Goal: Information Seeking & Learning: Compare options

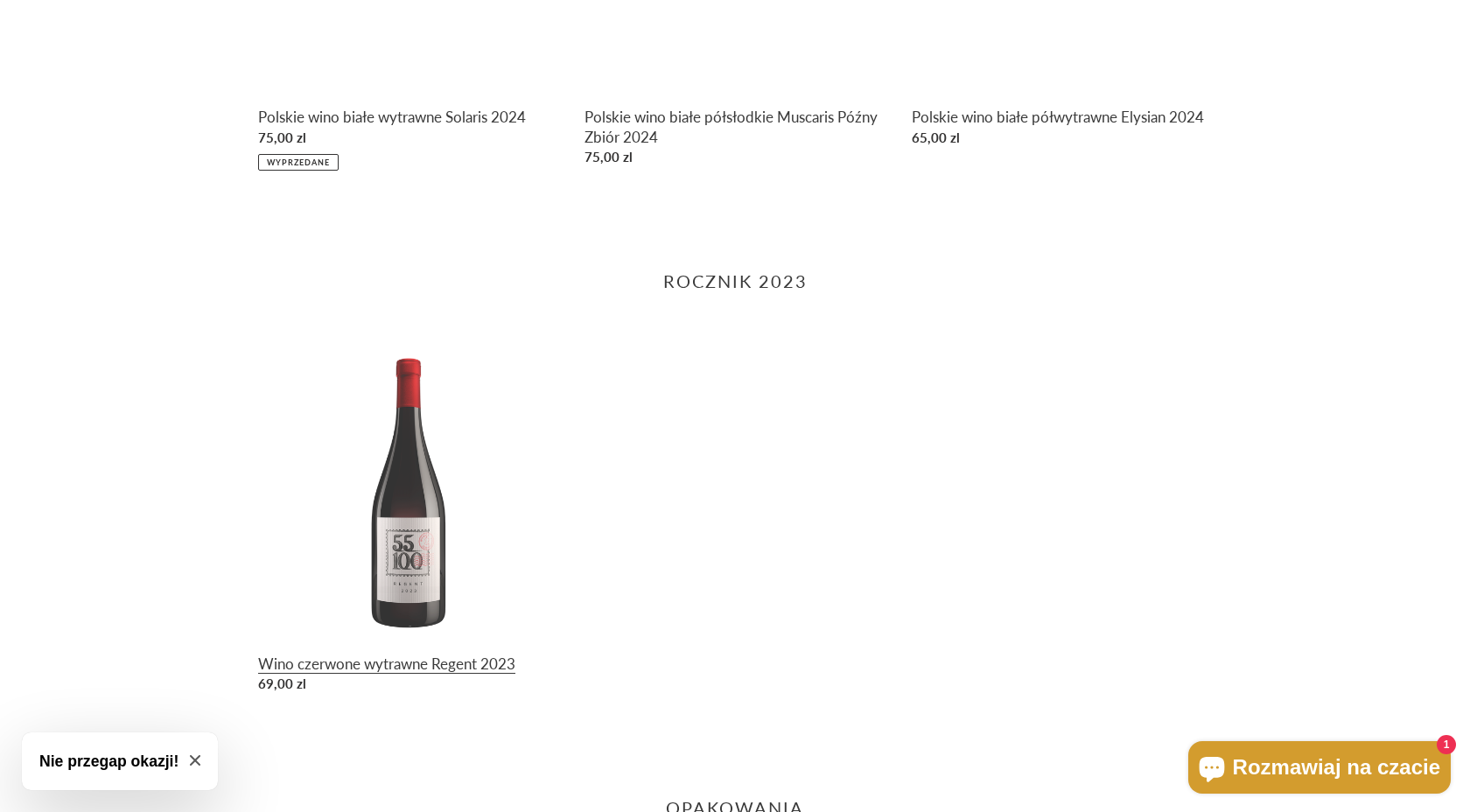
scroll to position [1504, 0]
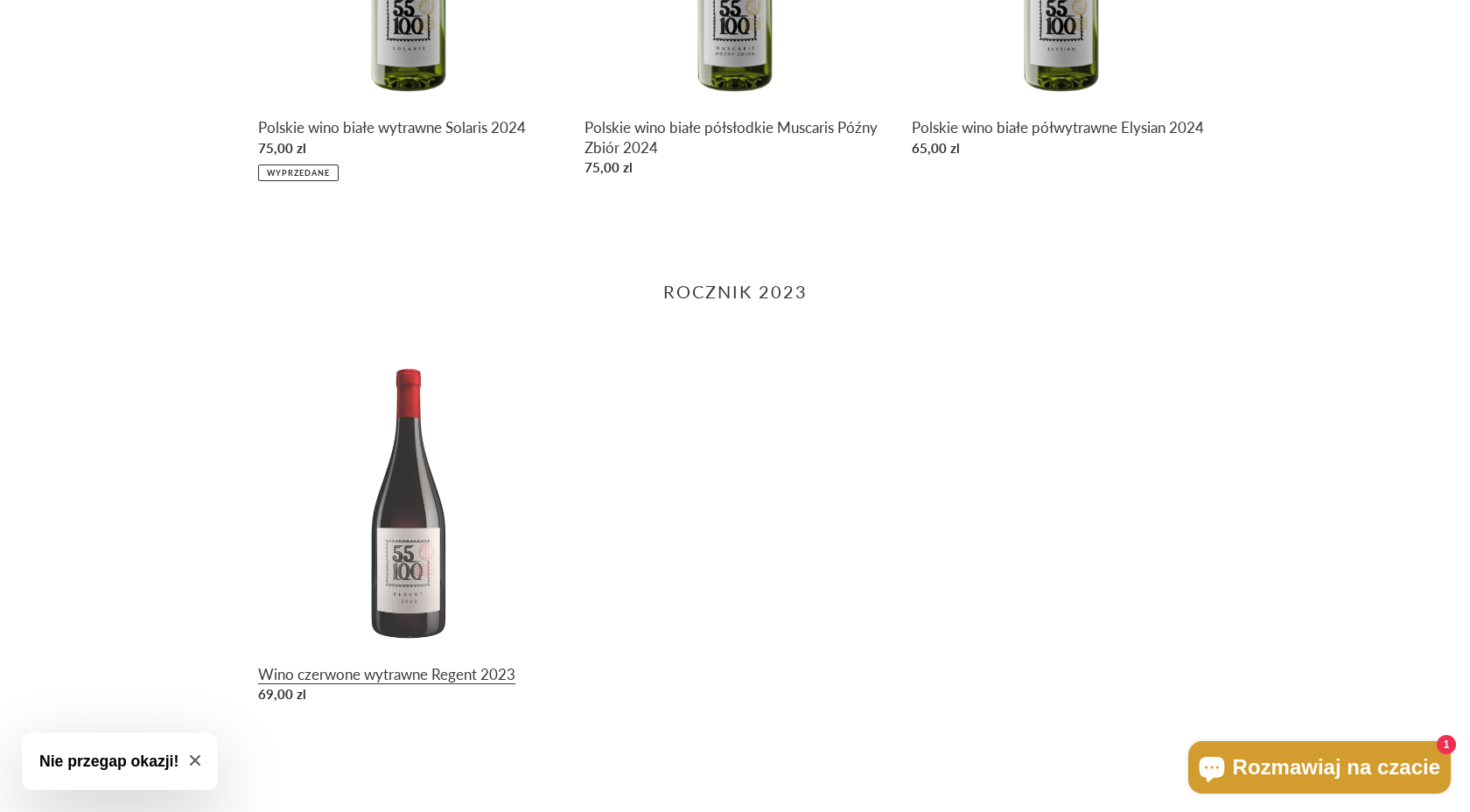
click at [475, 552] on link "Wino czerwone wytrawne Regent 2023" at bounding box center [408, 530] width 300 height 361
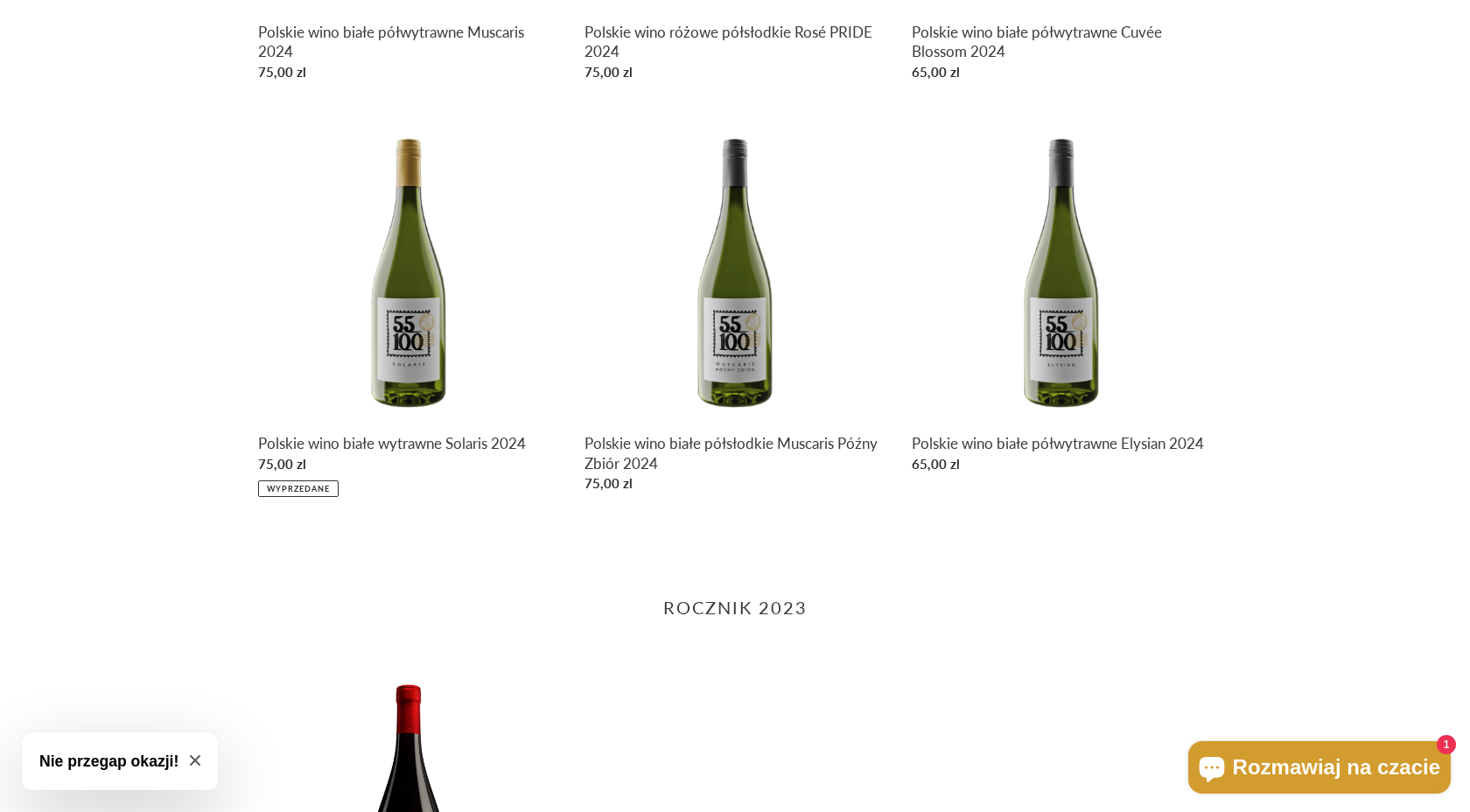
scroll to position [1176, 0]
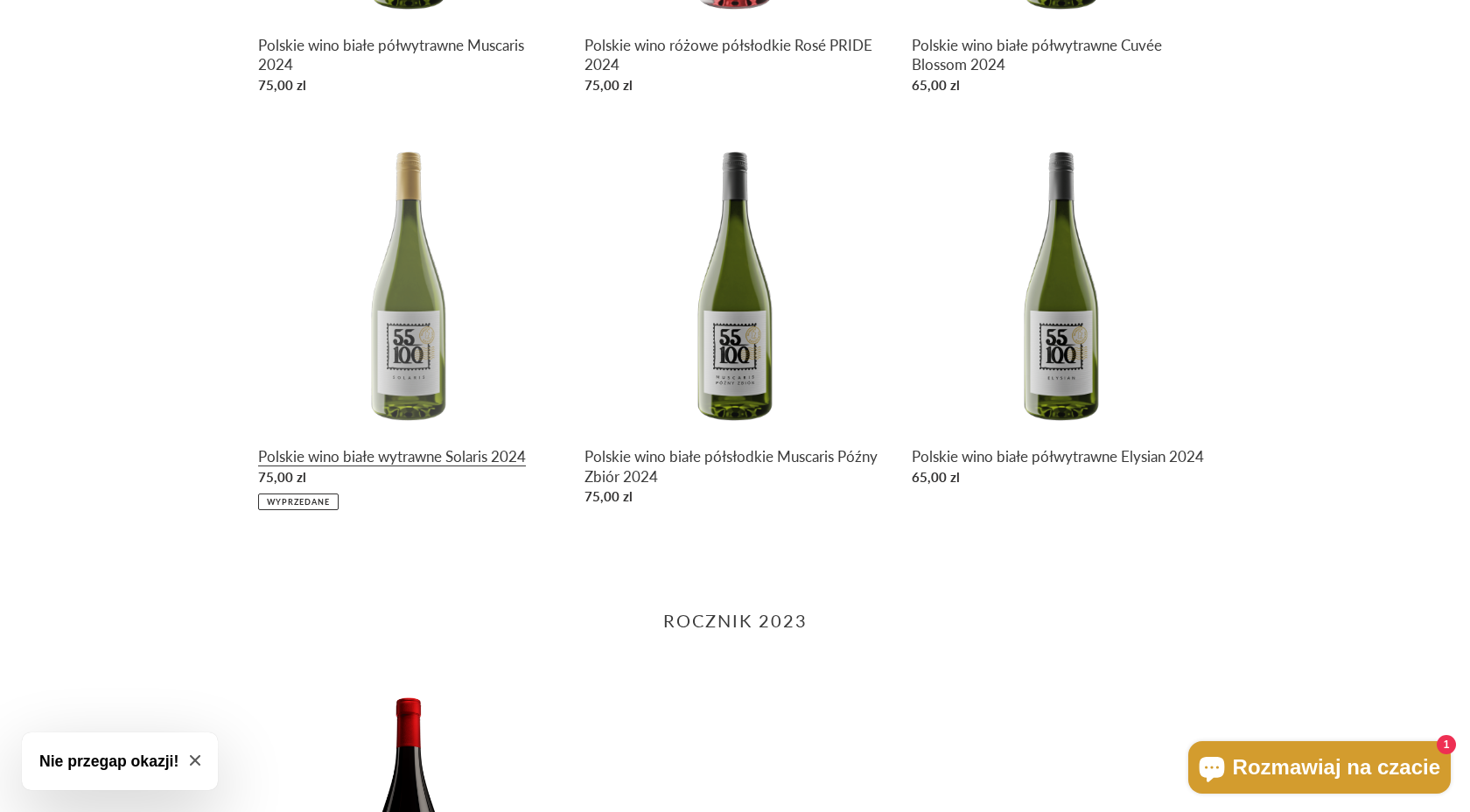
click at [425, 358] on link "Polskie wino białe wytrawne Solaris 2024" at bounding box center [408, 320] width 300 height 378
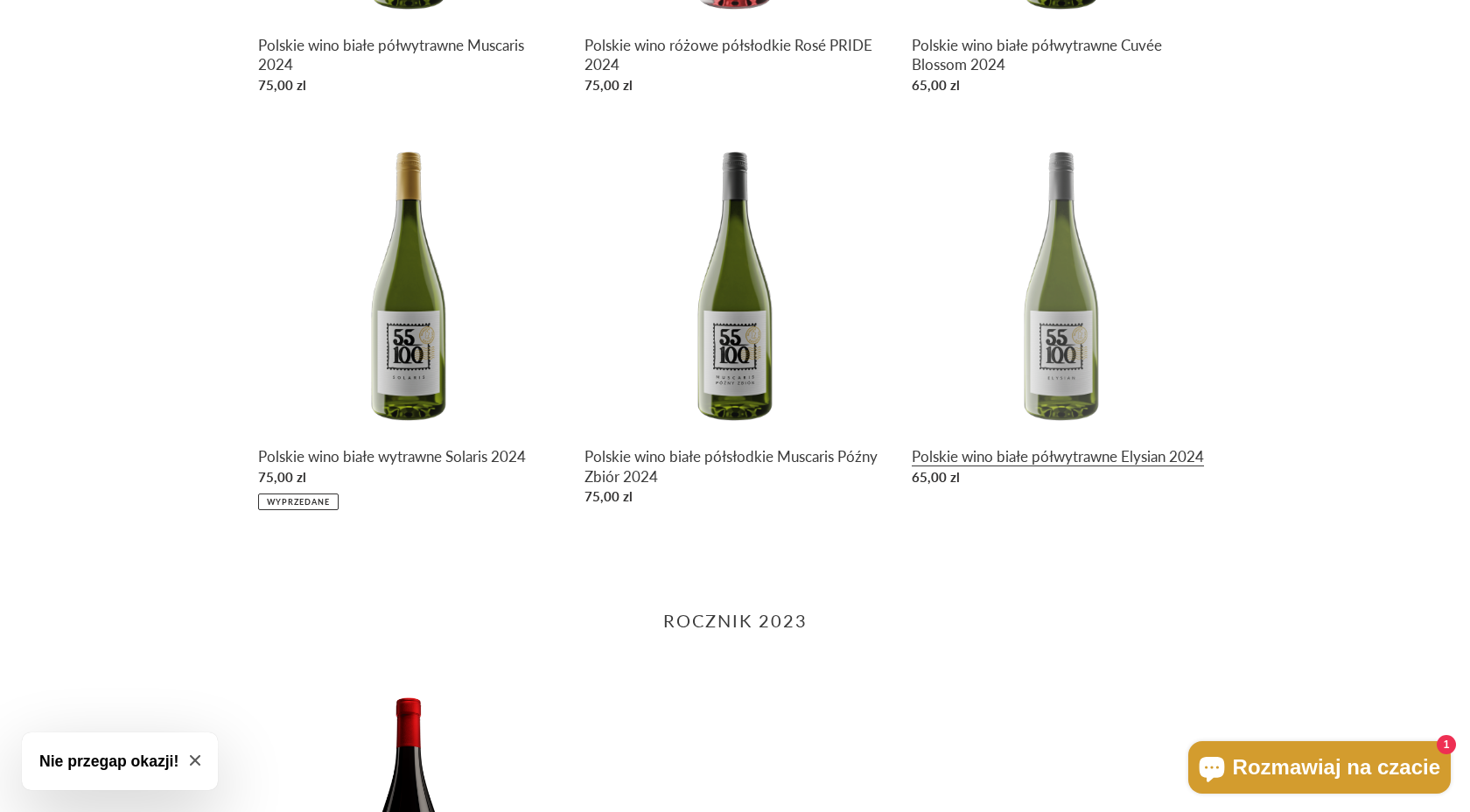
click at [989, 445] on link "Polskie wino białe półwytrawne Elysian 2024" at bounding box center [1062, 312] width 300 height 361
